Goal: Transaction & Acquisition: Purchase product/service

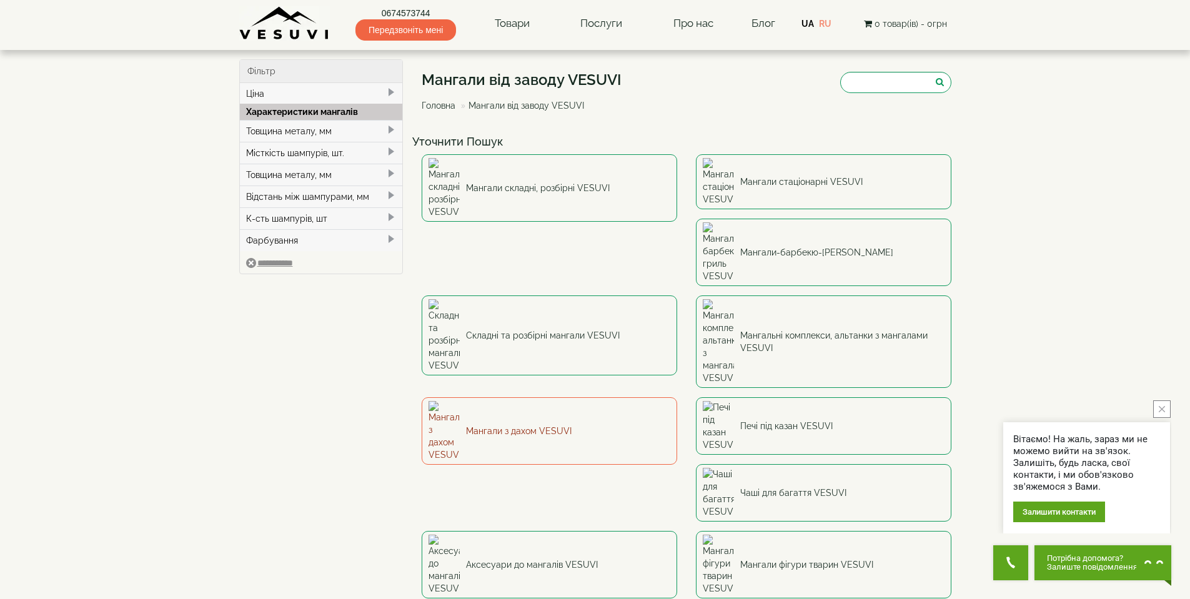
click at [677, 397] on link "Мангали з дахом VESUVI" at bounding box center [549, 430] width 255 height 67
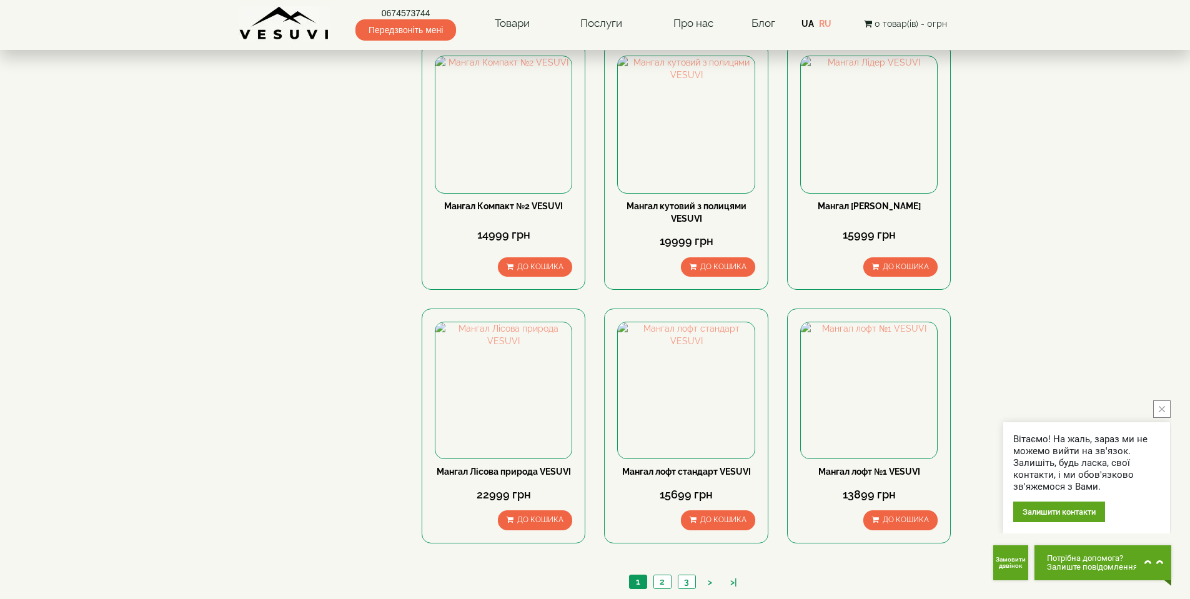
scroll to position [749, 0]
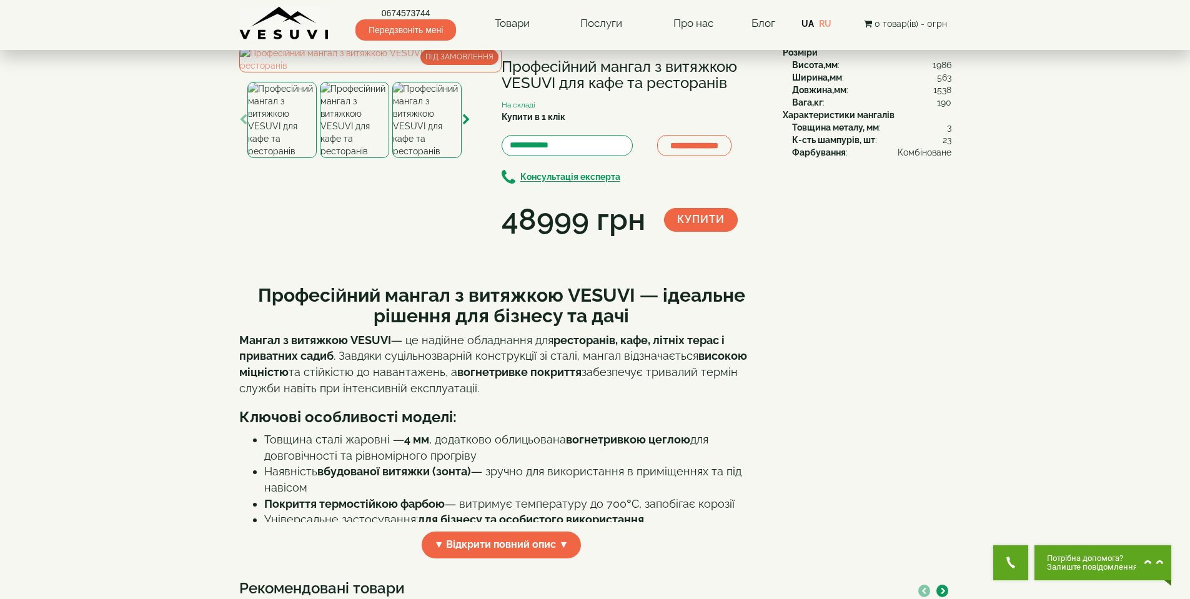
scroll to position [75, 0]
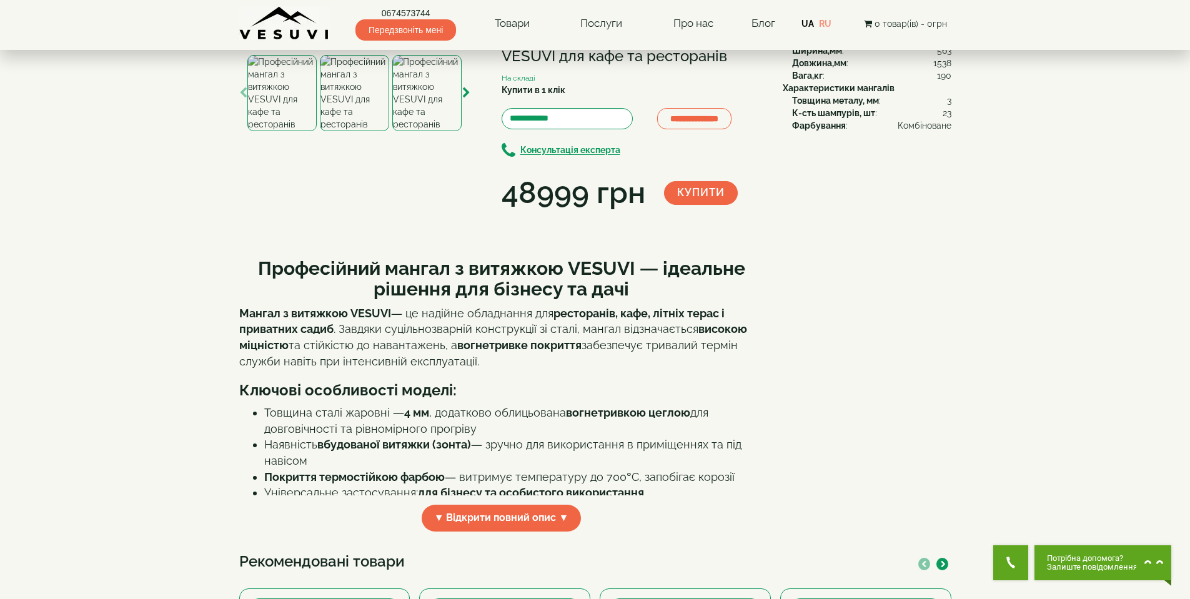
click at [374, 131] on img at bounding box center [354, 93] width 69 height 76
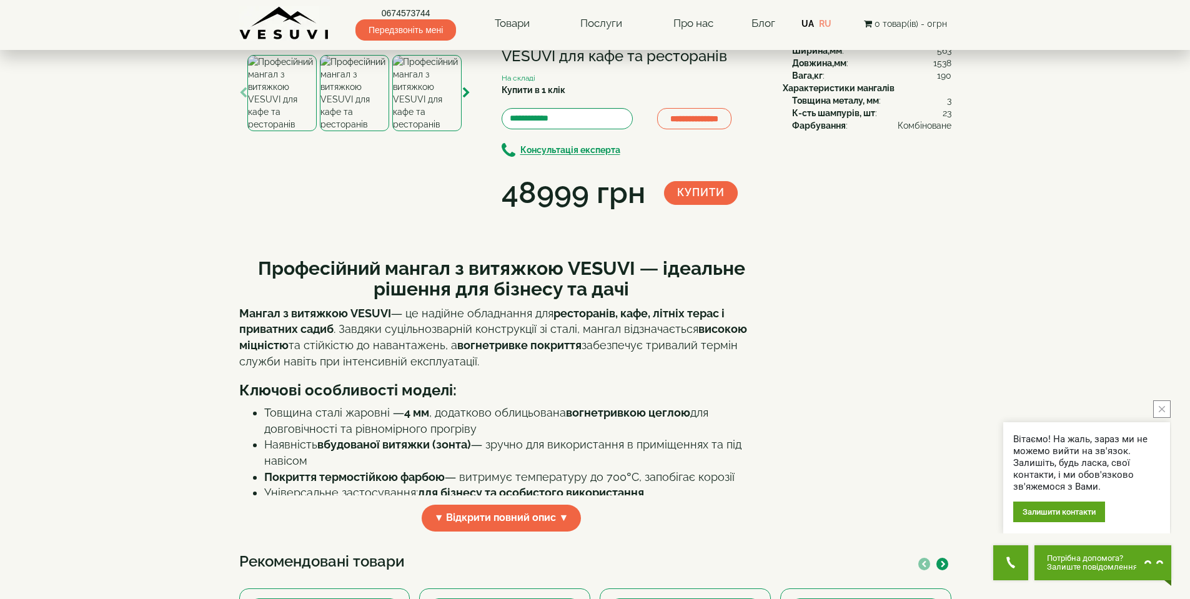
click at [270, 131] on img at bounding box center [281, 93] width 69 height 76
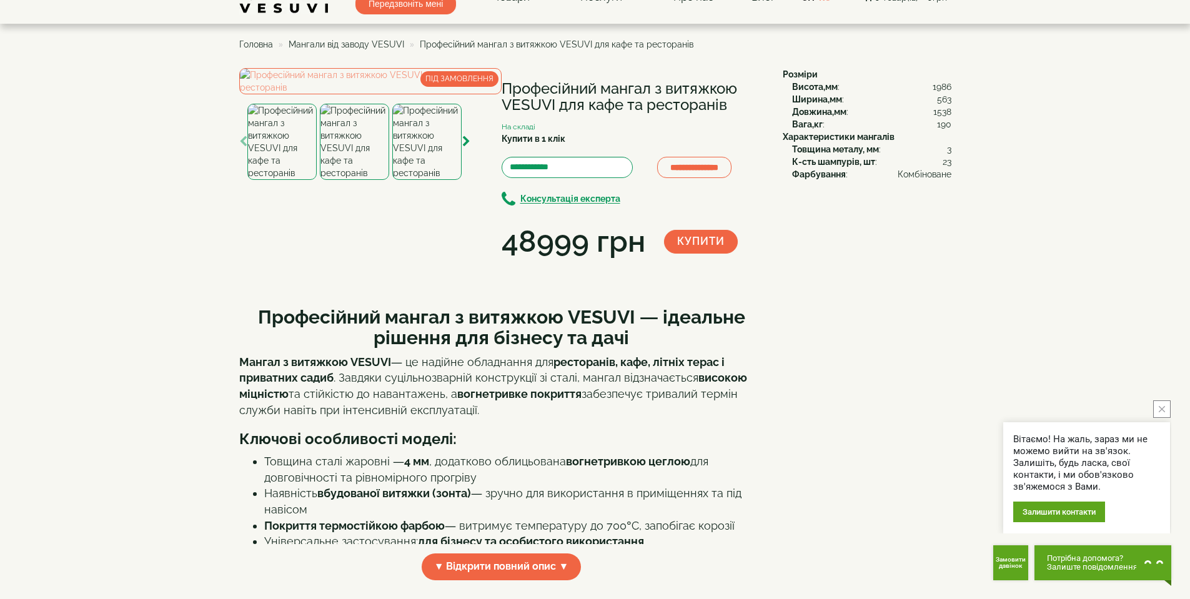
scroll to position [0, 0]
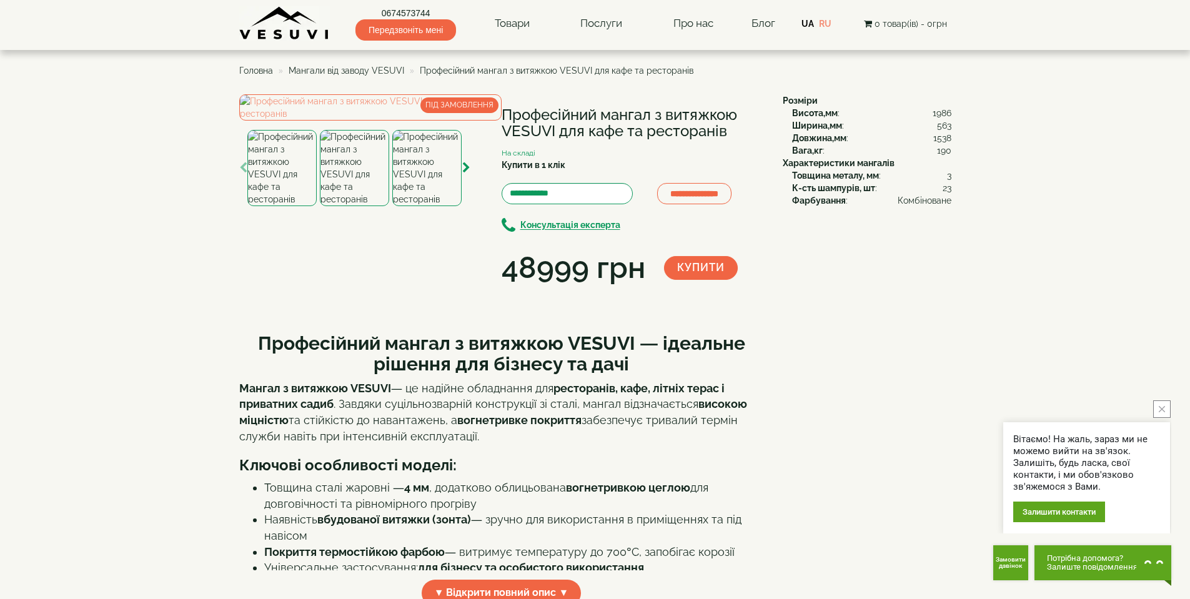
click at [352, 69] on span "Мангали від заводу VESUVI" at bounding box center [347, 71] width 116 height 10
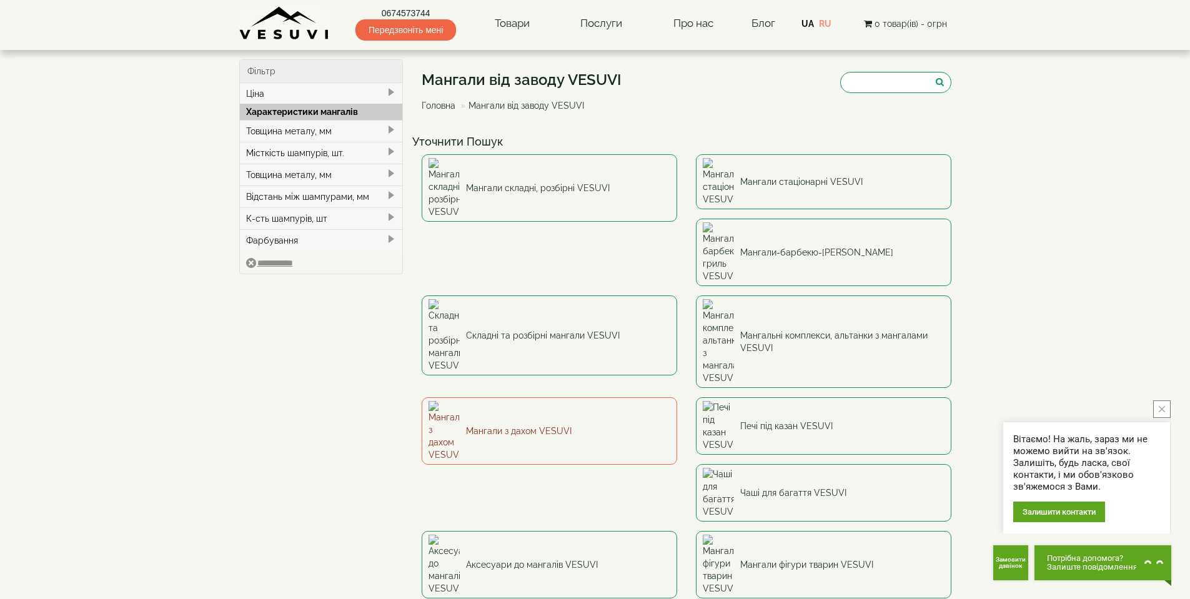
click at [677, 397] on link "Мангали з дахом VESUVI" at bounding box center [549, 430] width 255 height 67
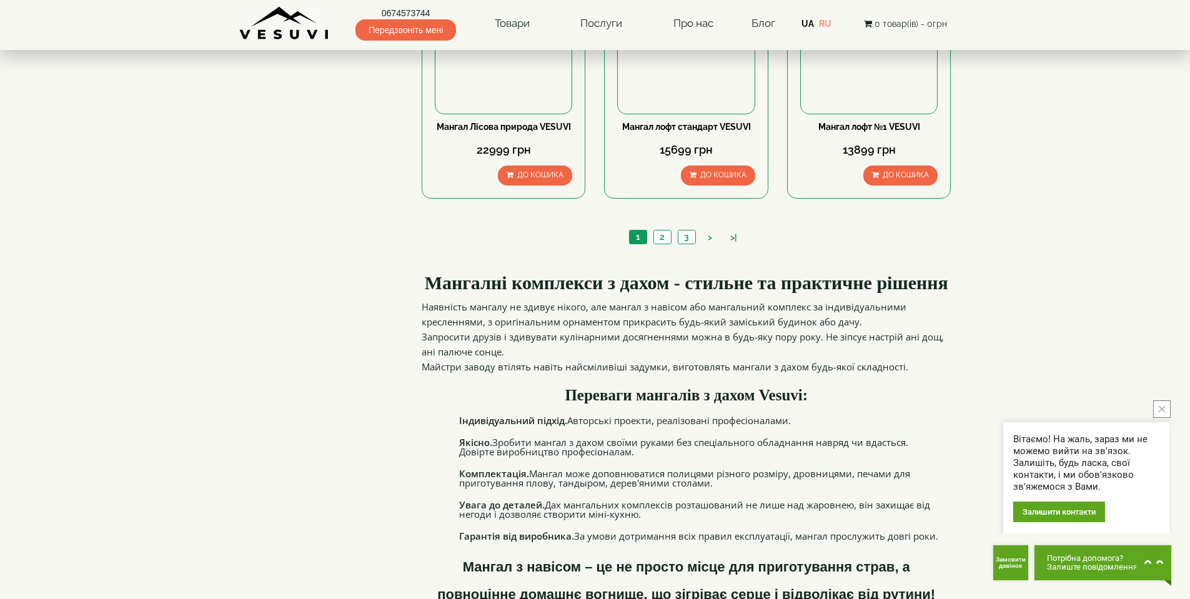
scroll to position [1199, 0]
